Goal: Information Seeking & Learning: Find specific page/section

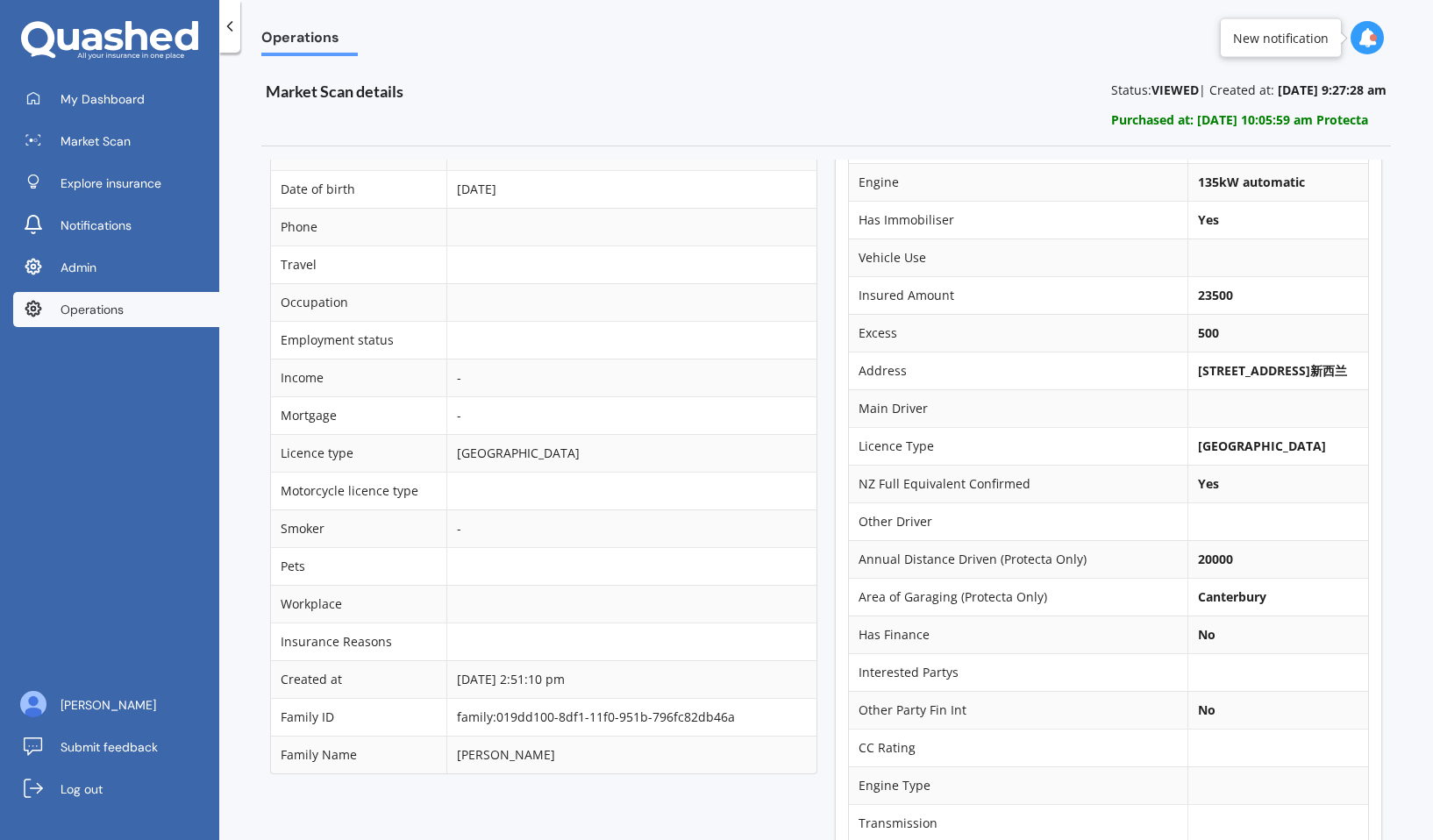
scroll to position [382, 0]
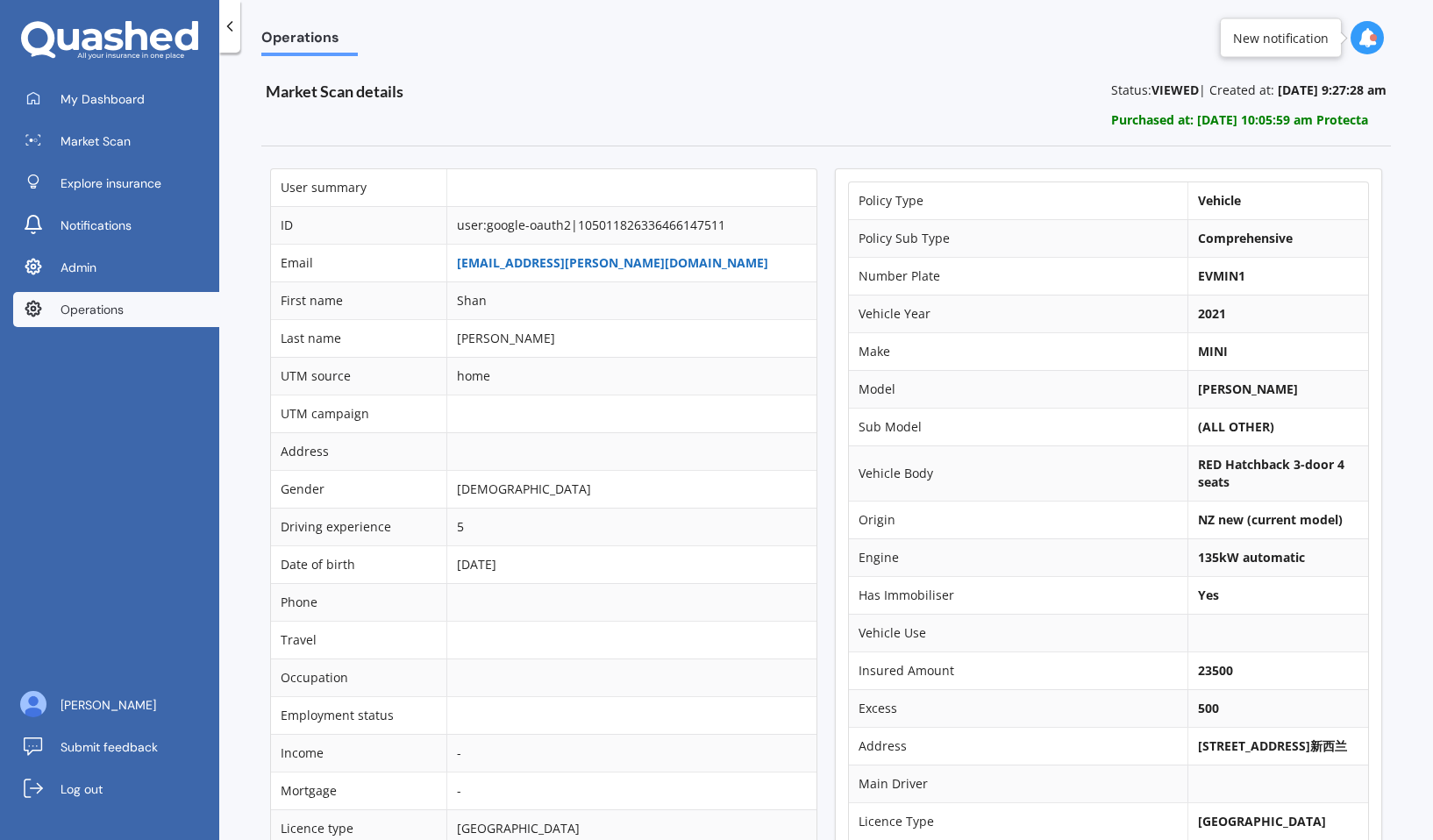
click at [540, 269] on link "shan.kuang.2024@gmail.com" at bounding box center [612, 262] width 311 height 16
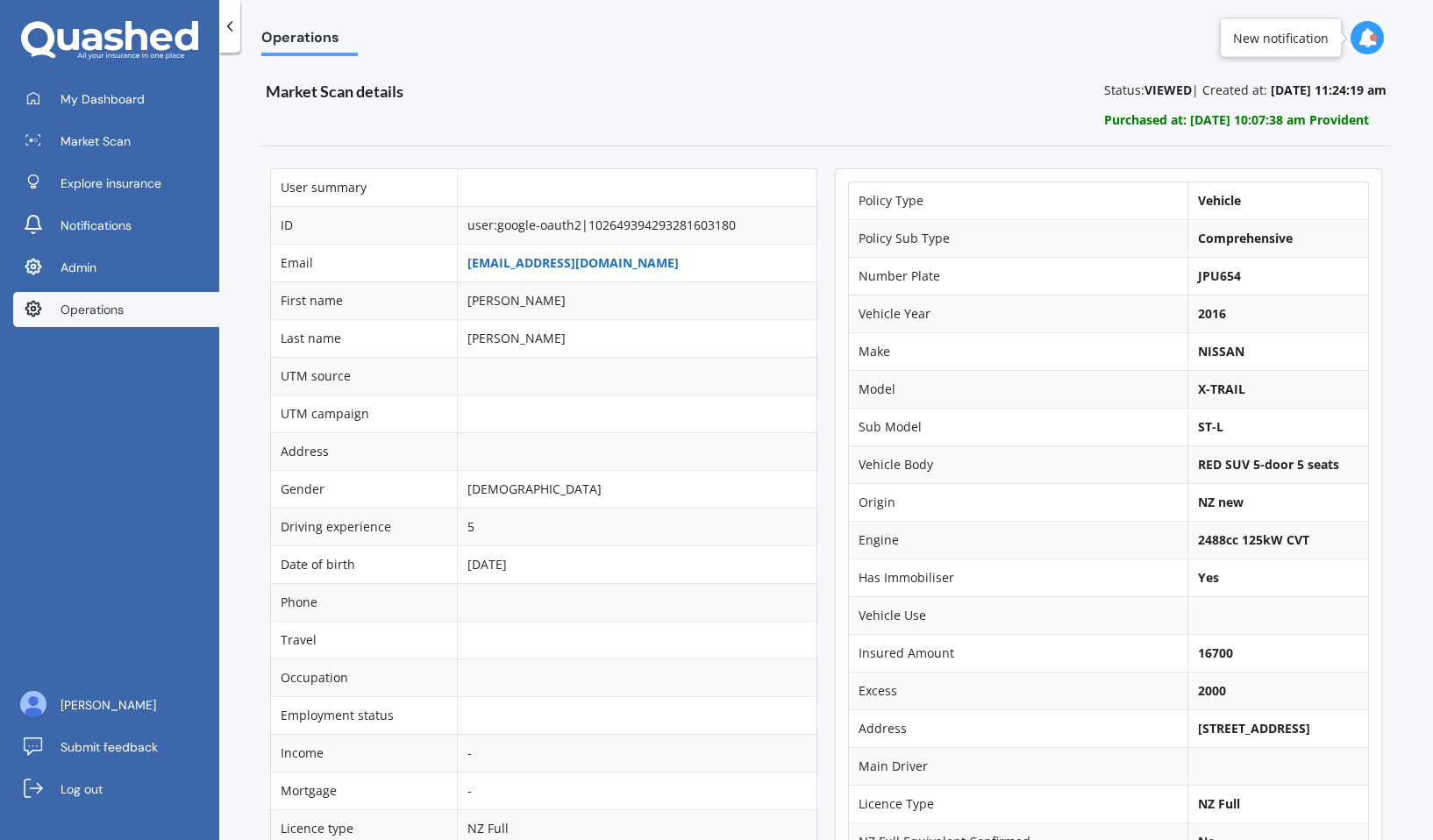
click at [535, 255] on link "[EMAIL_ADDRESS][DOMAIN_NAME]" at bounding box center [572, 262] width 211 height 16
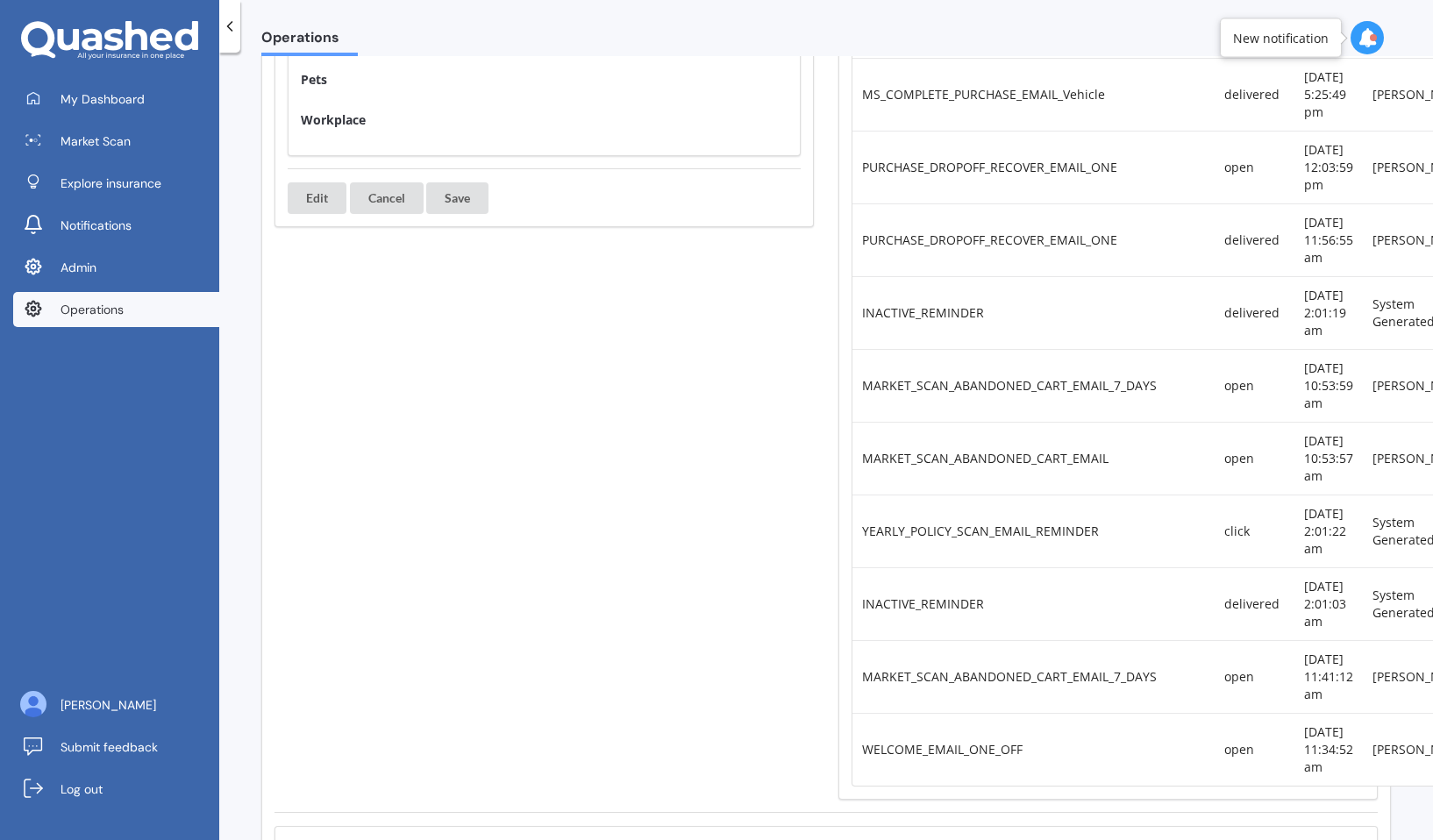
scroll to position [932, 0]
